Goal: Manage account settings

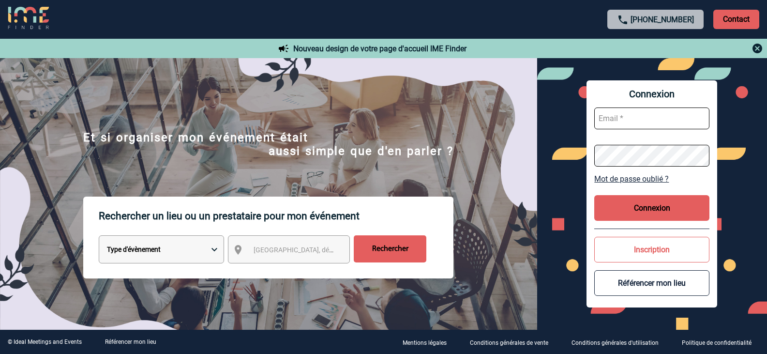
type input "h1982-sb@accor.com"
click at [646, 207] on button "Connexion" at bounding box center [652, 208] width 115 height 26
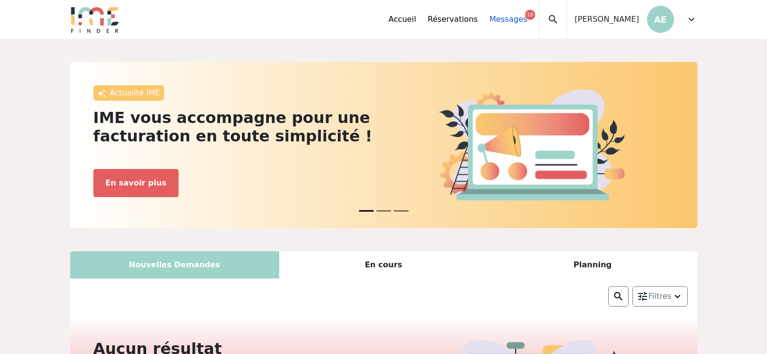
click at [525, 17] on div "18" at bounding box center [530, 15] width 10 height 10
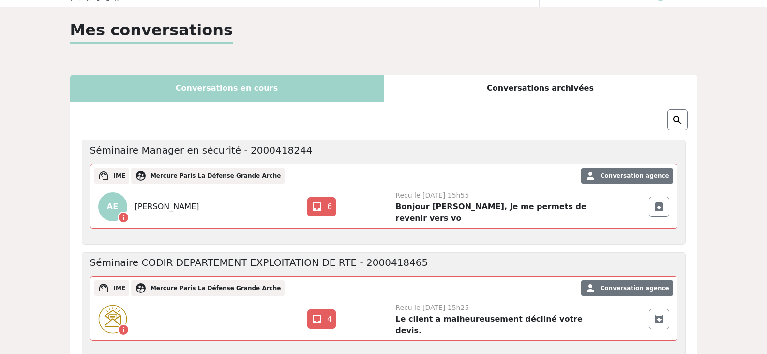
scroll to position [48, 0]
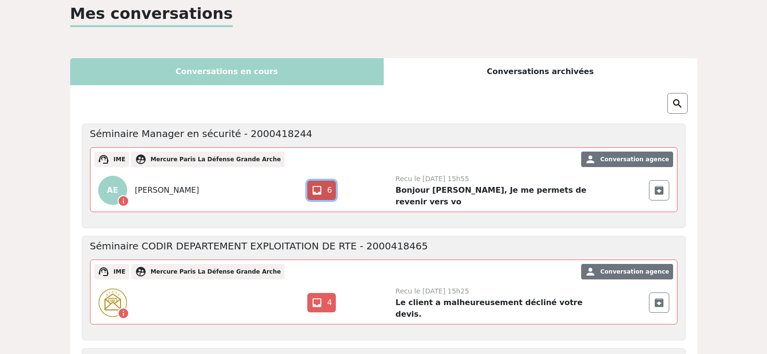
click at [327, 186] on link "inbox 6" at bounding box center [321, 190] width 29 height 19
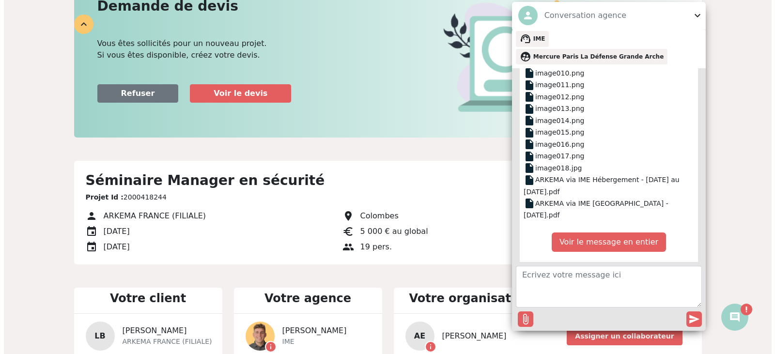
scroll to position [194, 0]
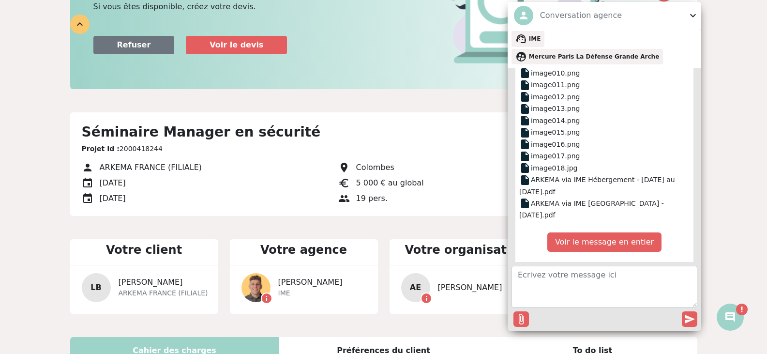
click at [604, 232] on p "Voir le message en entier" at bounding box center [605, 241] width 114 height 19
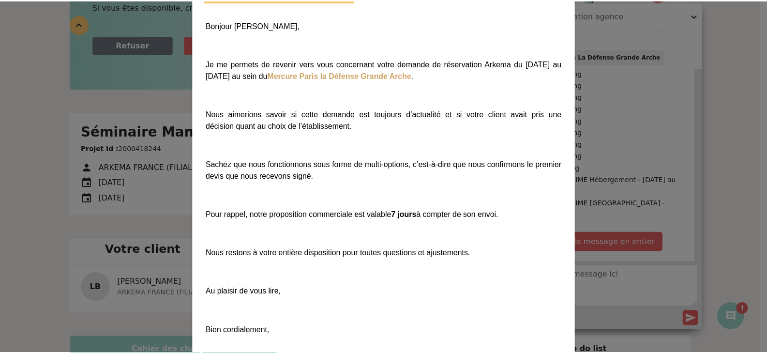
scroll to position [0, 0]
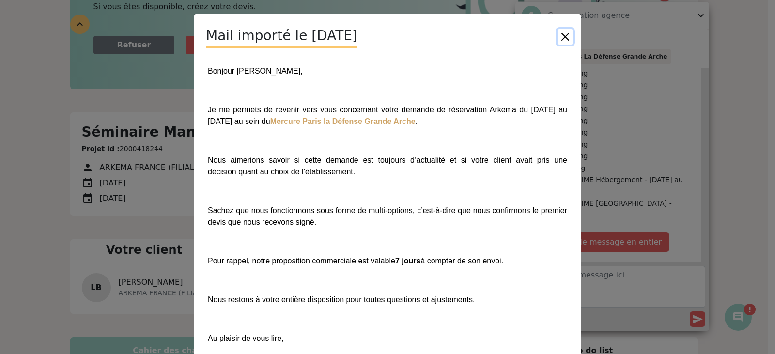
click at [562, 35] on button "Close" at bounding box center [564, 36] width 15 height 15
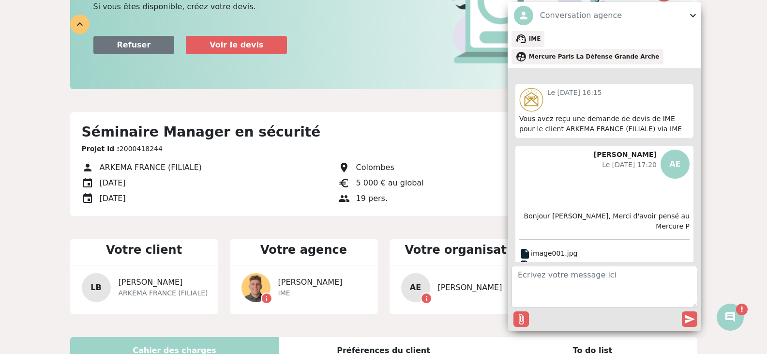
click at [693, 21] on span "expand_more" at bounding box center [693, 16] width 12 height 12
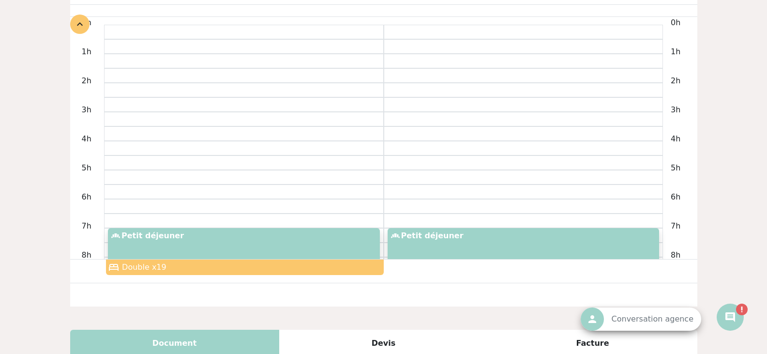
click at [743, 311] on span "priority_high" at bounding box center [742, 310] width 12 height 12
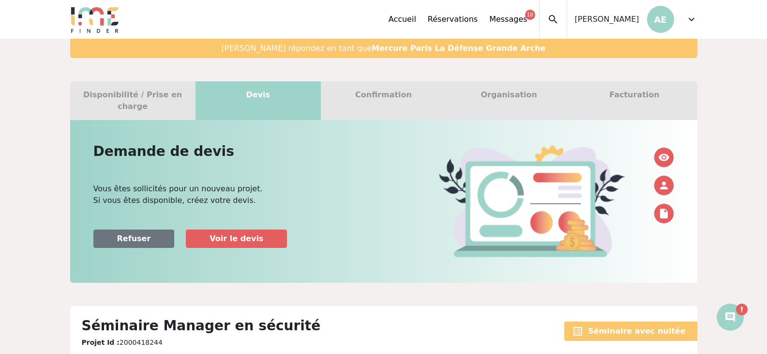
click at [692, 19] on span "expand_more" at bounding box center [692, 20] width 12 height 12
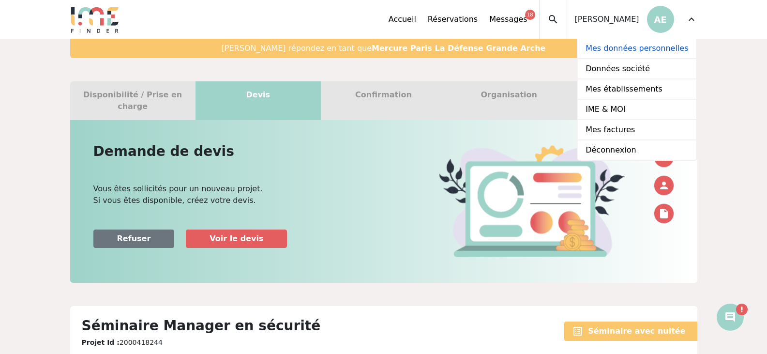
click at [652, 50] on link "Mes données personnelles" at bounding box center [637, 49] width 118 height 20
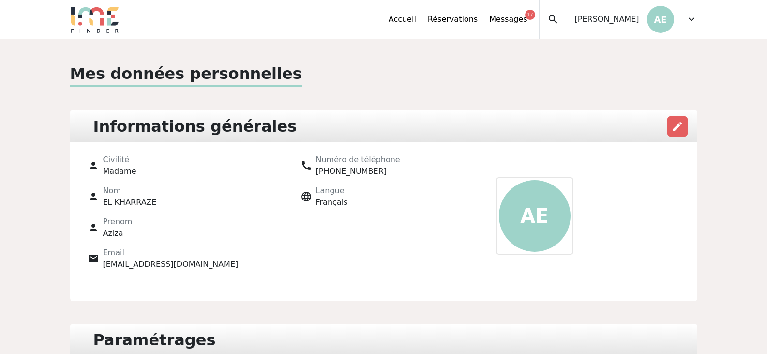
click at [139, 263] on span "H1982-SB@accor.com" at bounding box center [171, 264] width 136 height 9
click at [114, 265] on span "H1982-SB@accor.com" at bounding box center [171, 264] width 136 height 9
click at [91, 255] on span "email" at bounding box center [94, 259] width 12 height 12
click at [538, 211] on p "AE" at bounding box center [535, 216] width 72 height 72
click at [678, 120] on button "edit" at bounding box center [678, 126] width 20 height 20
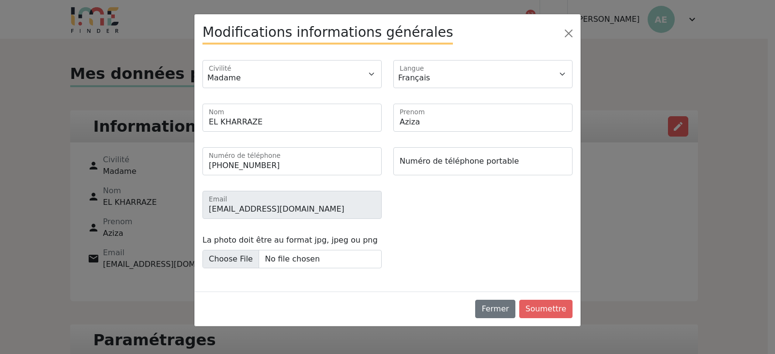
click at [451, 214] on div "H1982-SB@accor.com Email" at bounding box center [388, 209] width 382 height 36
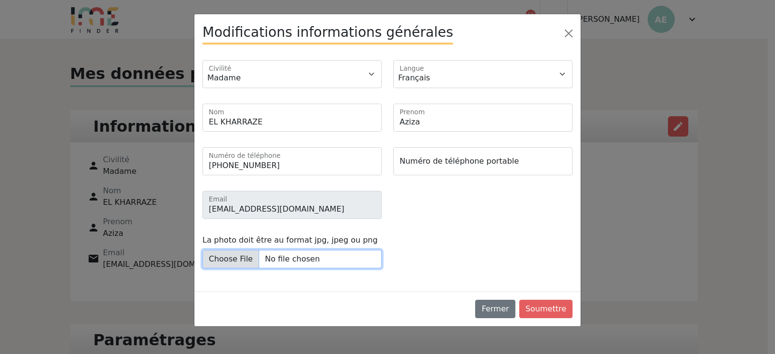
click at [239, 262] on input "La photo doit être au format jpg, jpeg ou png" at bounding box center [291, 259] width 179 height 18
type input "C:\fakepath\IMG_20221023_162954_128 2.jpg"
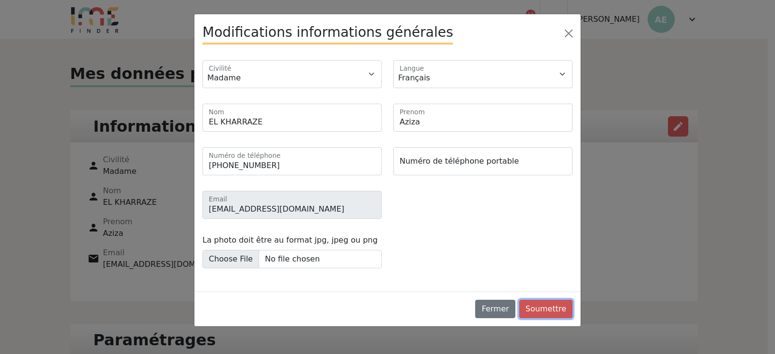
click at [551, 310] on button "Soumettre" at bounding box center [545, 309] width 53 height 18
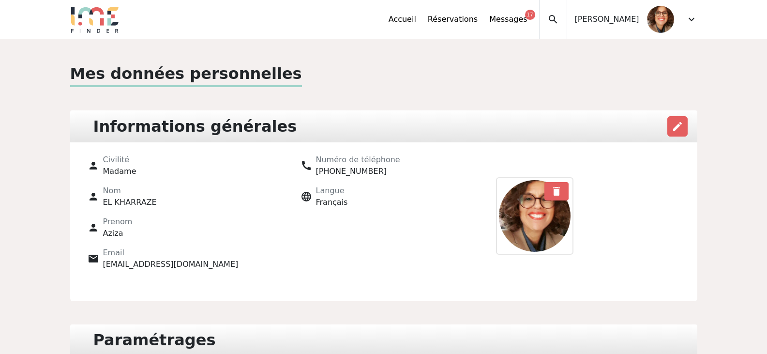
click at [331, 243] on div "call Numéro de téléphone +33146696817 language Langue Français" at bounding box center [383, 216] width 213 height 124
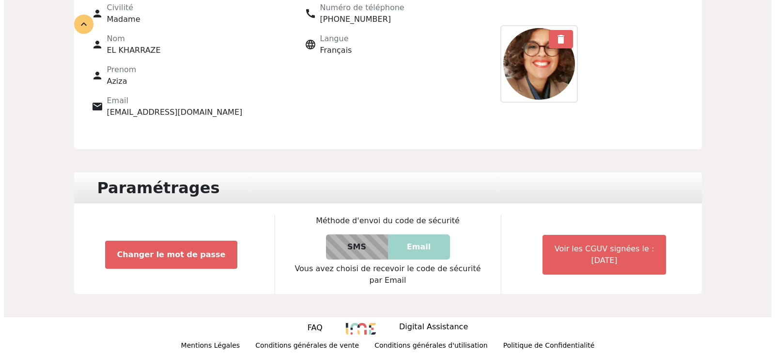
scroll to position [154, 0]
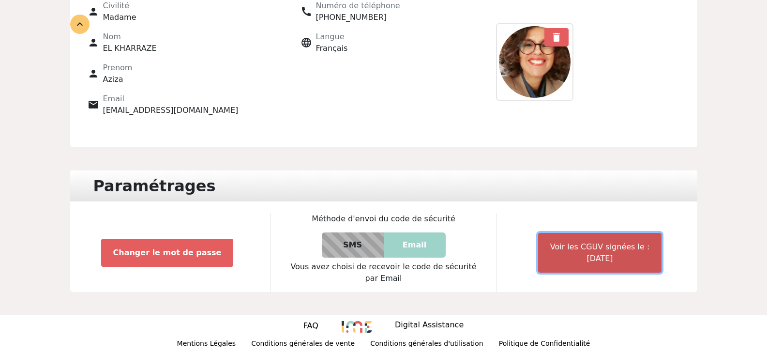
click at [615, 248] on button "Voir les CGUV signées le : 17/03/2022" at bounding box center [600, 253] width 124 height 40
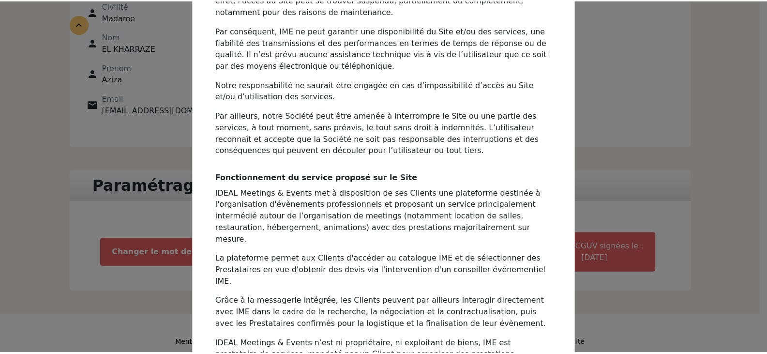
scroll to position [0, 0]
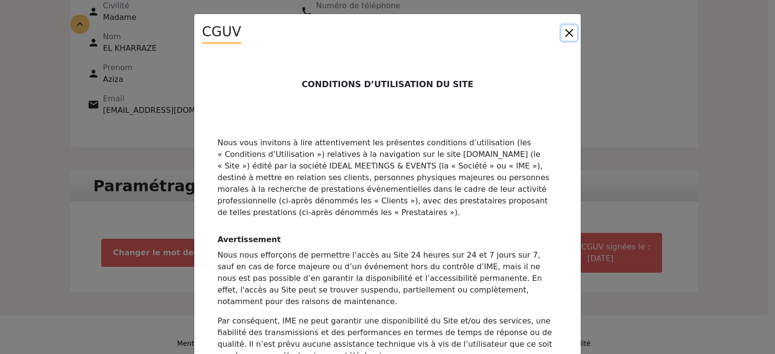
click at [567, 31] on button "Close" at bounding box center [568, 32] width 15 height 15
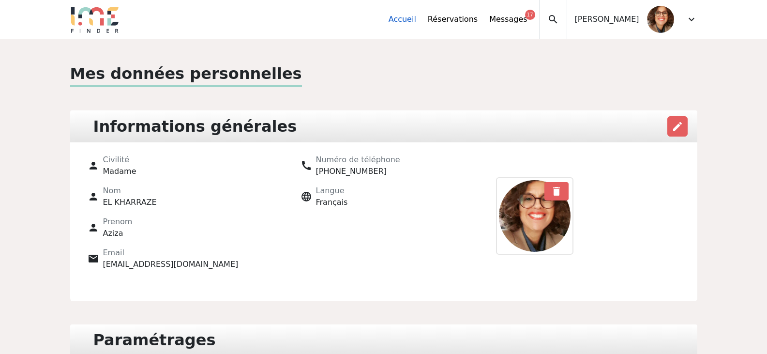
click at [413, 21] on link "Accueil" at bounding box center [403, 20] width 28 height 12
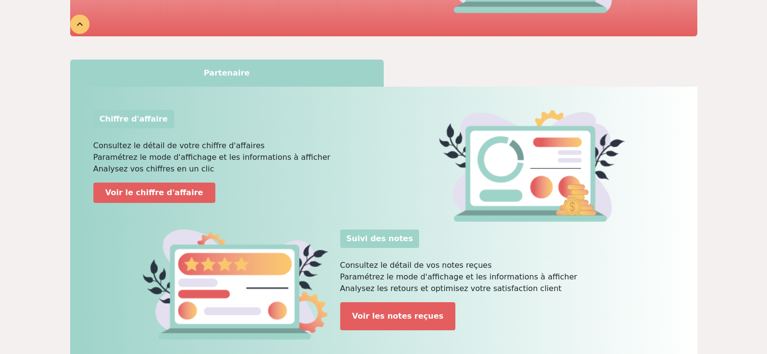
scroll to position [484, 0]
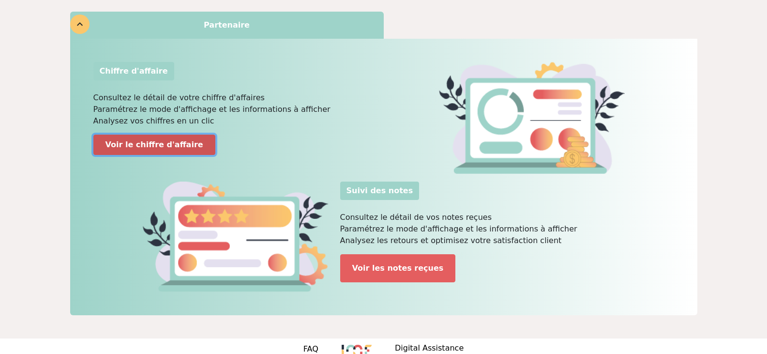
click at [131, 145] on link "Voir le chiffre d'affaire" at bounding box center [154, 145] width 122 height 20
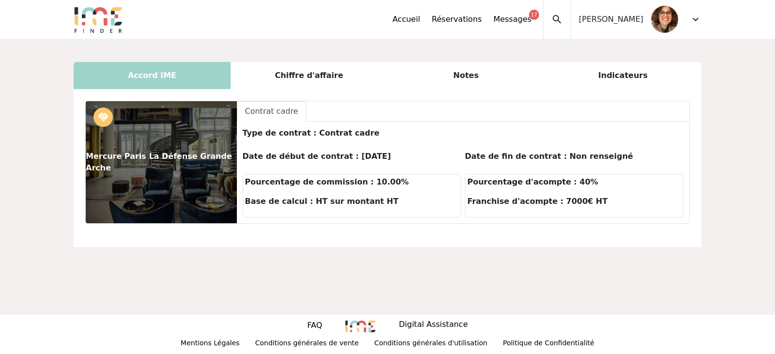
click at [307, 75] on div "Chiffre d'affaire" at bounding box center [308, 75] width 157 height 27
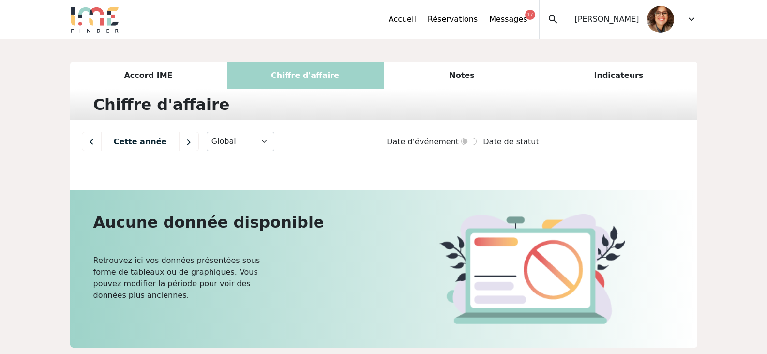
click at [467, 76] on div "Notes" at bounding box center [462, 75] width 157 height 27
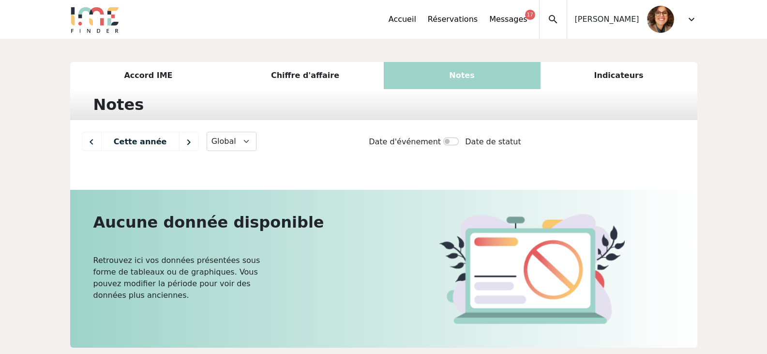
click at [607, 77] on div "Indicateurs" at bounding box center [619, 75] width 157 height 27
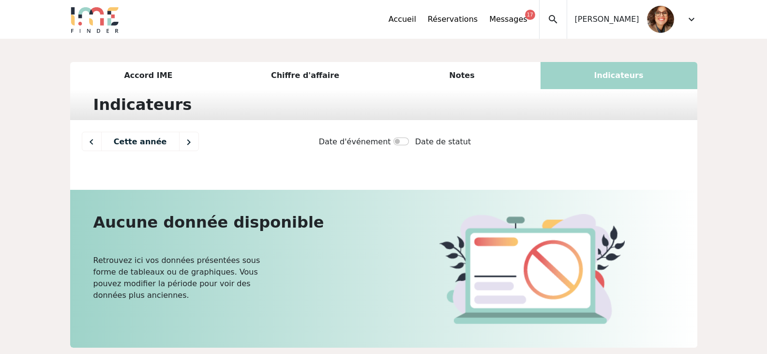
click at [158, 74] on div "Accord IME" at bounding box center [148, 75] width 157 height 27
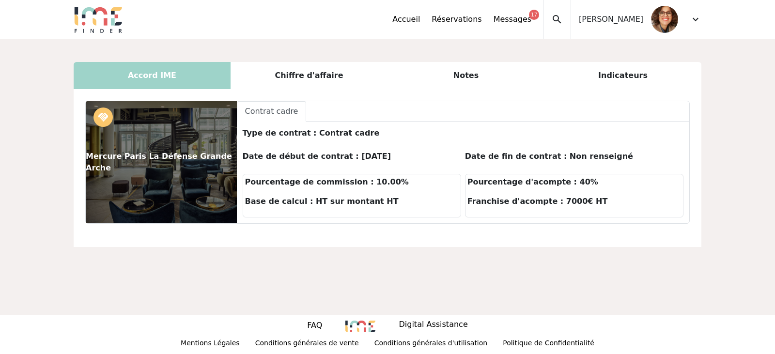
click at [696, 19] on span "expand_more" at bounding box center [695, 20] width 12 height 12
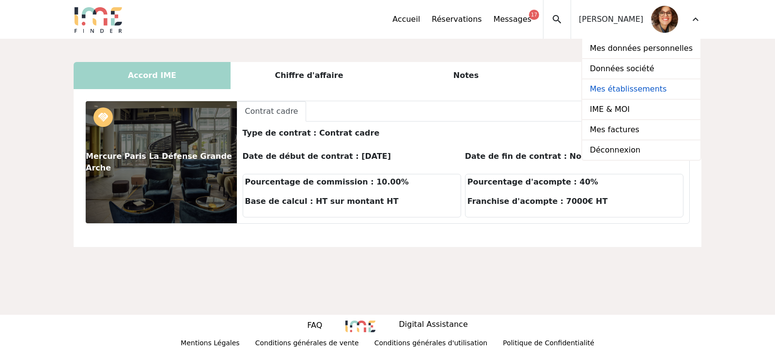
click at [633, 92] on link "Mes établissements" at bounding box center [641, 89] width 118 height 20
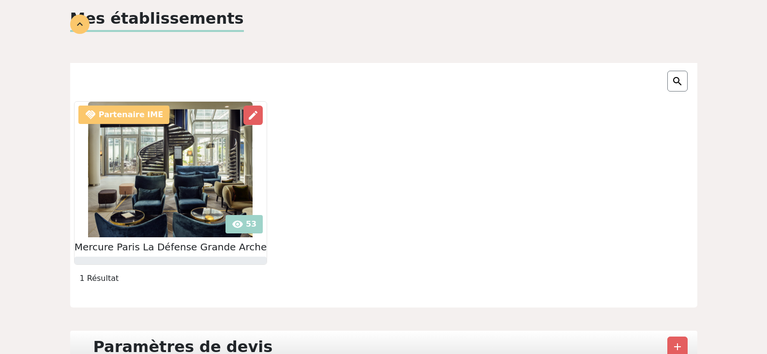
scroll to position [34, 0]
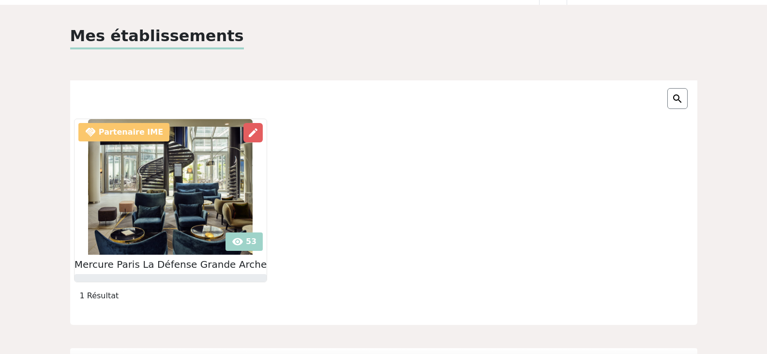
click at [199, 185] on img at bounding box center [170, 187] width 165 height 136
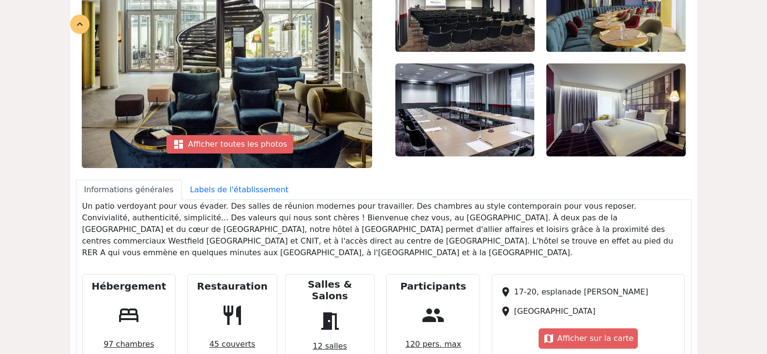
scroll to position [194, 0]
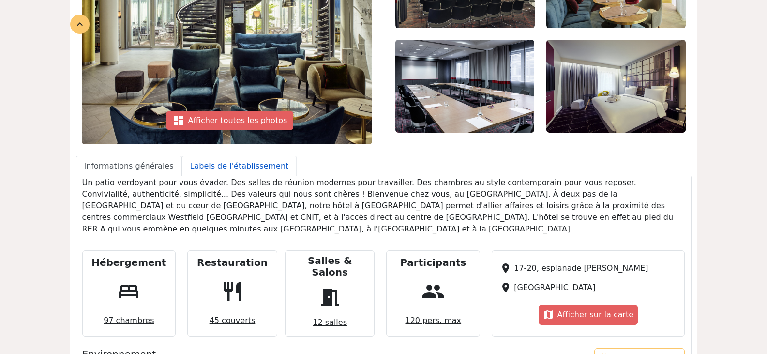
click at [223, 165] on link "Labels de l'établissement" at bounding box center [239, 166] width 115 height 20
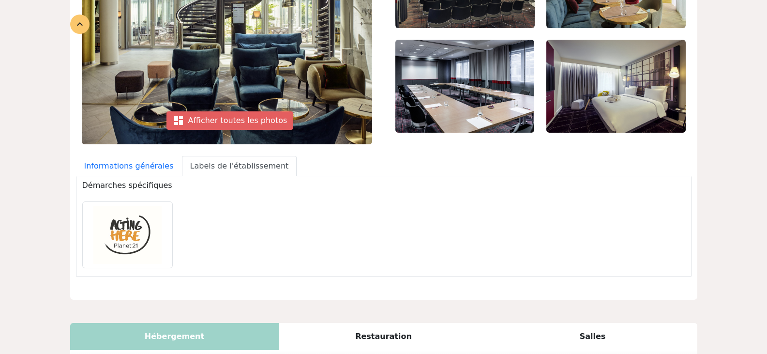
click at [436, 240] on div at bounding box center [383, 235] width 615 height 75
click at [135, 164] on link "Informations générales" at bounding box center [129, 166] width 106 height 20
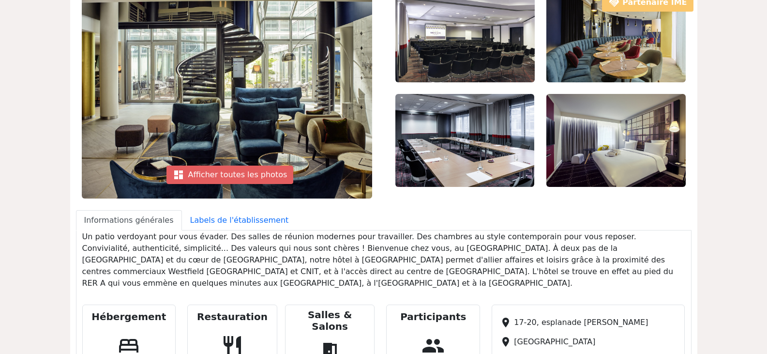
scroll to position [48, 0]
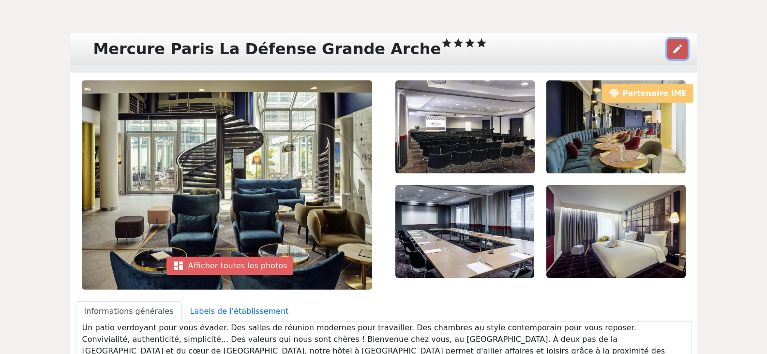
click at [677, 44] on span "edit" at bounding box center [678, 49] width 12 height 12
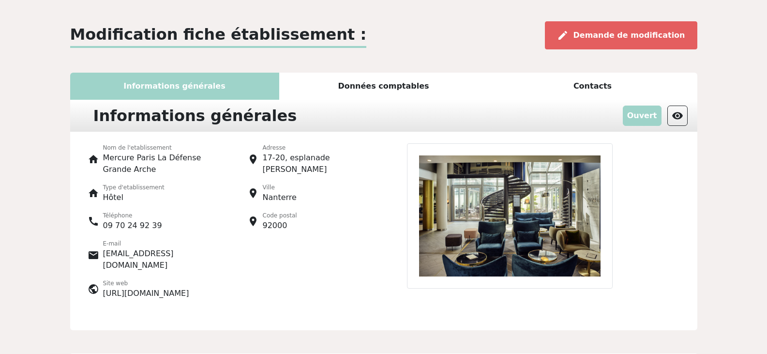
scroll to position [30, 0]
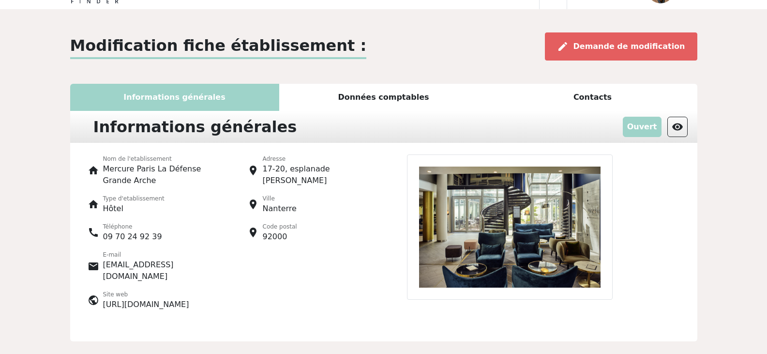
click at [408, 97] on div "Données comptables" at bounding box center [383, 97] width 209 height 27
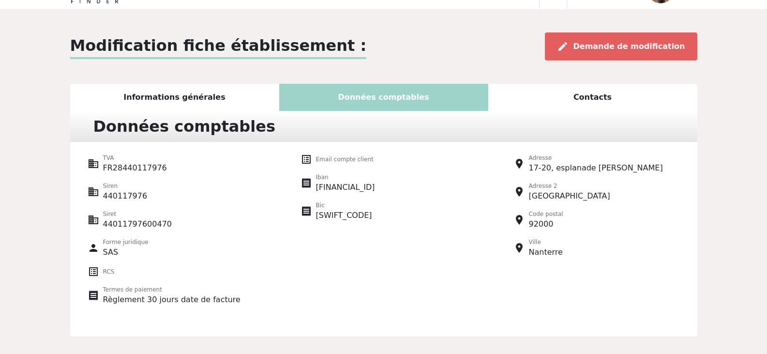
click at [597, 96] on div "Contacts" at bounding box center [593, 97] width 209 height 27
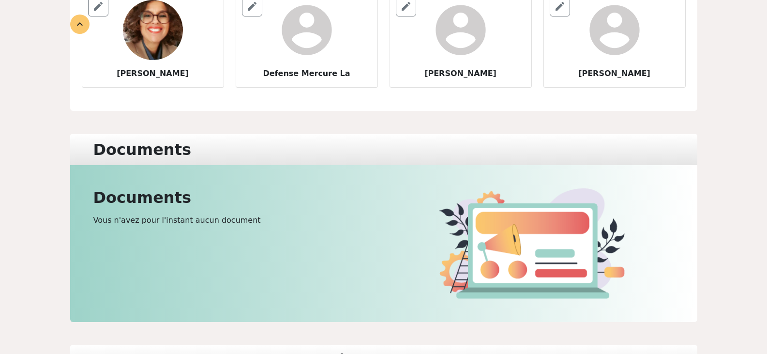
scroll to position [0, 0]
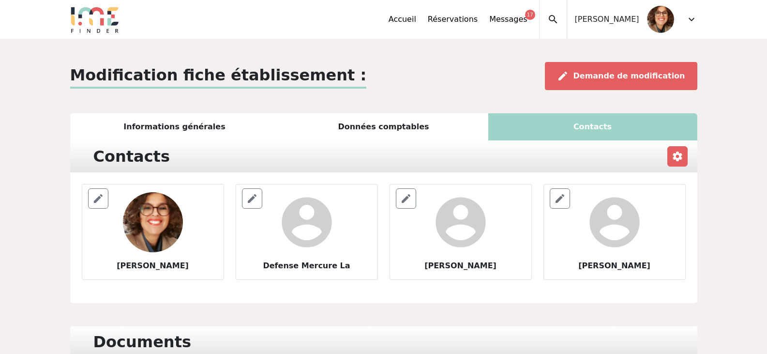
click at [595, 123] on div "Contacts" at bounding box center [593, 126] width 209 height 27
click at [598, 124] on div "Contacts" at bounding box center [593, 126] width 209 height 27
click at [159, 122] on div "Informations générales" at bounding box center [174, 126] width 209 height 27
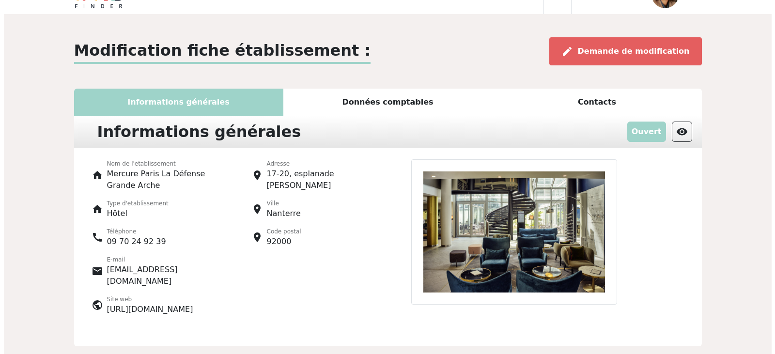
scroll to position [48, 0]
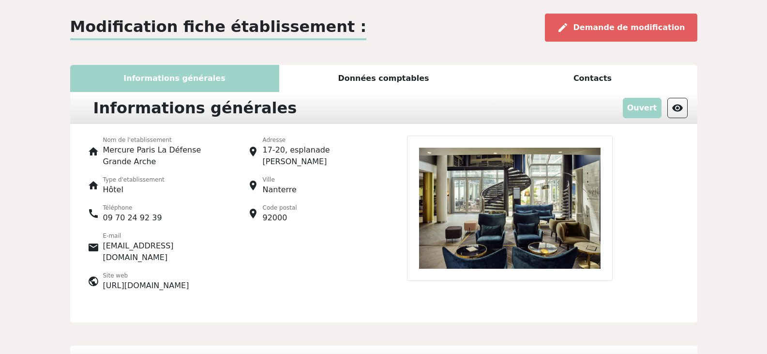
click at [106, 217] on p "09 70 24 92 39" at bounding box center [132, 218] width 59 height 12
click at [138, 212] on p "Téléphone" at bounding box center [132, 207] width 59 height 9
click at [620, 21] on div "edit Demande de modification" at bounding box center [621, 28] width 153 height 28
